Goal: Entertainment & Leisure: Consume media (video, audio)

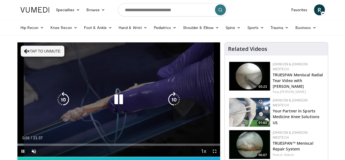
scroll to position [27, 0]
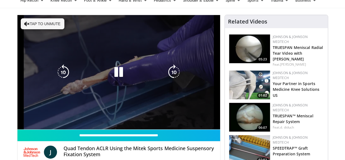
click at [17, 126] on div "10 seconds Tap to unmute" at bounding box center [118, 72] width 203 height 114
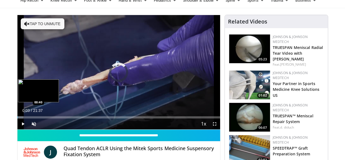
click at [17, 118] on div "Loaded : 3.05% 00:03 00:40" at bounding box center [118, 117] width 203 height 2
click at [27, 118] on div "Loaded : 12.22% 01:38 02:16" at bounding box center [118, 117] width 203 height 2
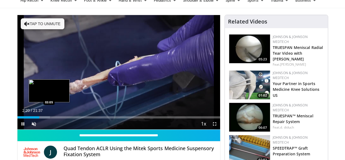
click at [35, 118] on div "Loaded : 16.05% 02:20 03:05" at bounding box center [118, 117] width 203 height 2
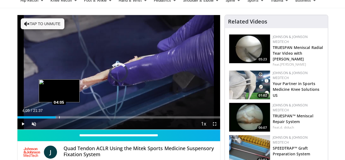
click at [45, 118] on div "Loaded : 19.26% 04:05 04:05" at bounding box center [118, 117] width 203 height 2
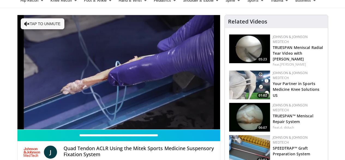
click at [62, 126] on video-js "**********" at bounding box center [118, 72] width 203 height 114
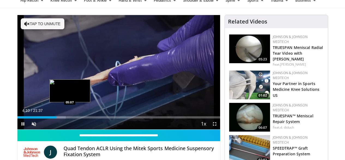
click at [56, 118] on div "Loaded : 23.89% 04:10 05:07" at bounding box center [118, 117] width 203 height 2
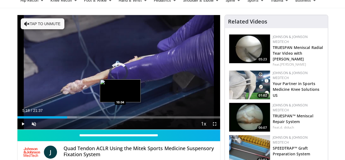
click at [107, 118] on div "Loaded : 29.28% 05:18 10:04" at bounding box center [118, 115] width 203 height 5
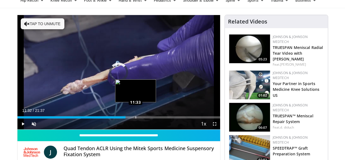
click at [122, 118] on div "Loaded : 51.97% 11:32 11:33" at bounding box center [118, 117] width 203 height 2
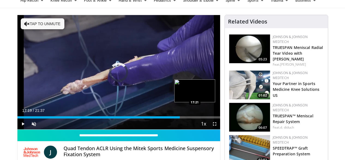
click at [181, 118] on div "Loaded : 0.00% 17:19 17:21" at bounding box center [118, 117] width 203 height 2
click at [191, 118] on div "Loaded : 86.30% 18:20 18:20" at bounding box center [118, 117] width 203 height 2
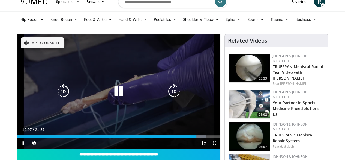
scroll to position [0, 0]
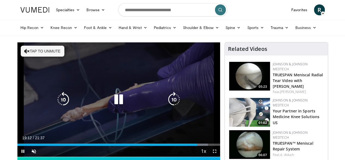
click at [118, 105] on div "50 seconds Tap to unmute" at bounding box center [118, 99] width 203 height 114
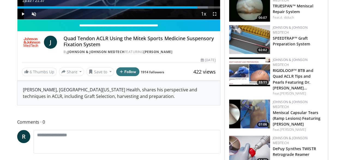
scroll to position [136, 0]
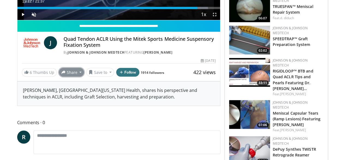
click at [59, 76] on button "Share" at bounding box center [71, 72] width 25 height 9
click at [63, 87] on span "E-mail" at bounding box center [71, 84] width 16 height 6
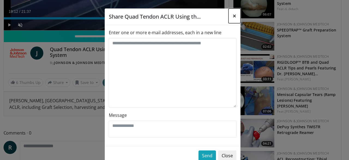
click at [233, 14] on span "×" at bounding box center [235, 15] width 4 height 9
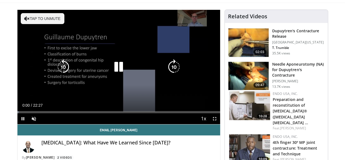
scroll to position [55, 0]
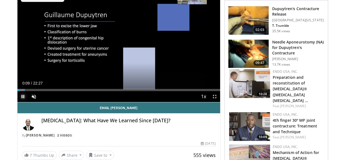
click at [17, 102] on span "Video Player" at bounding box center [22, 96] width 11 height 11
